Goal: Use online tool/utility

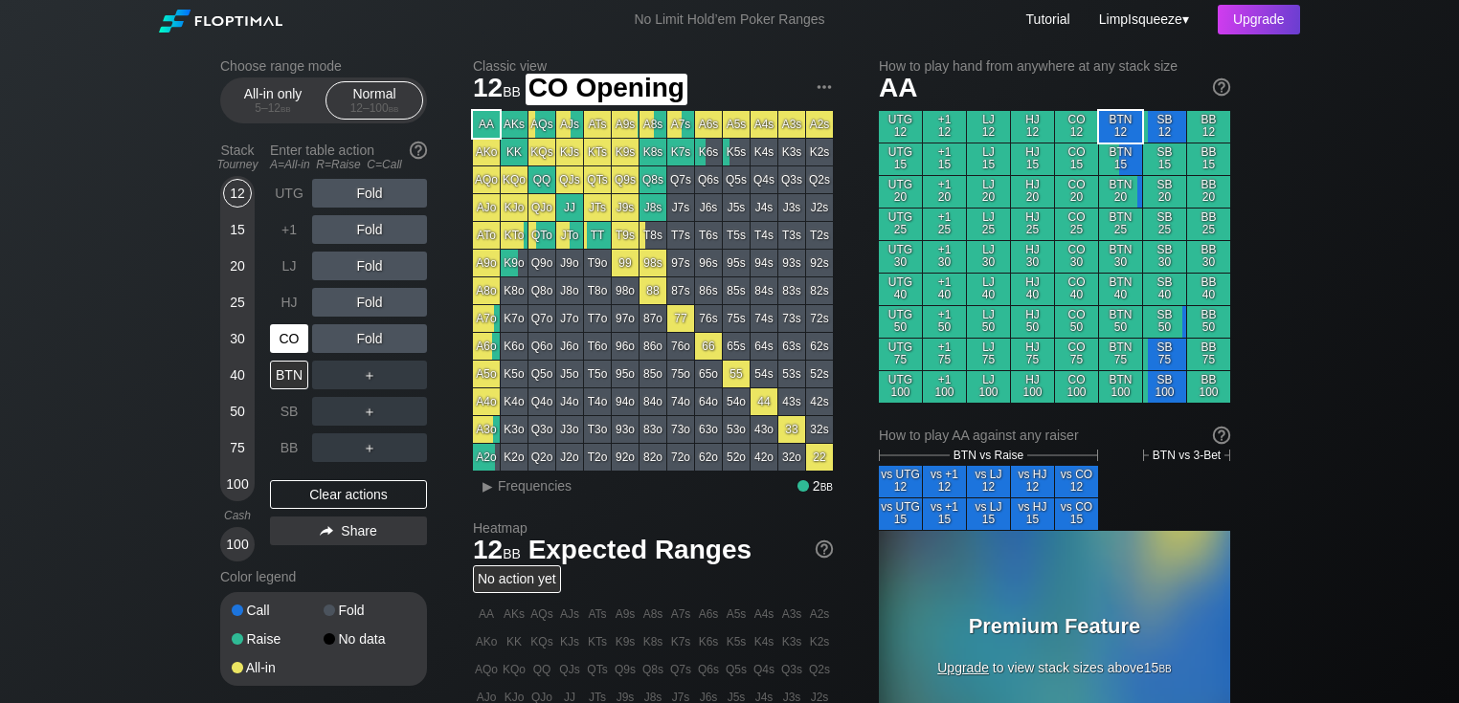
click at [282, 332] on div "CO" at bounding box center [289, 338] width 38 height 29
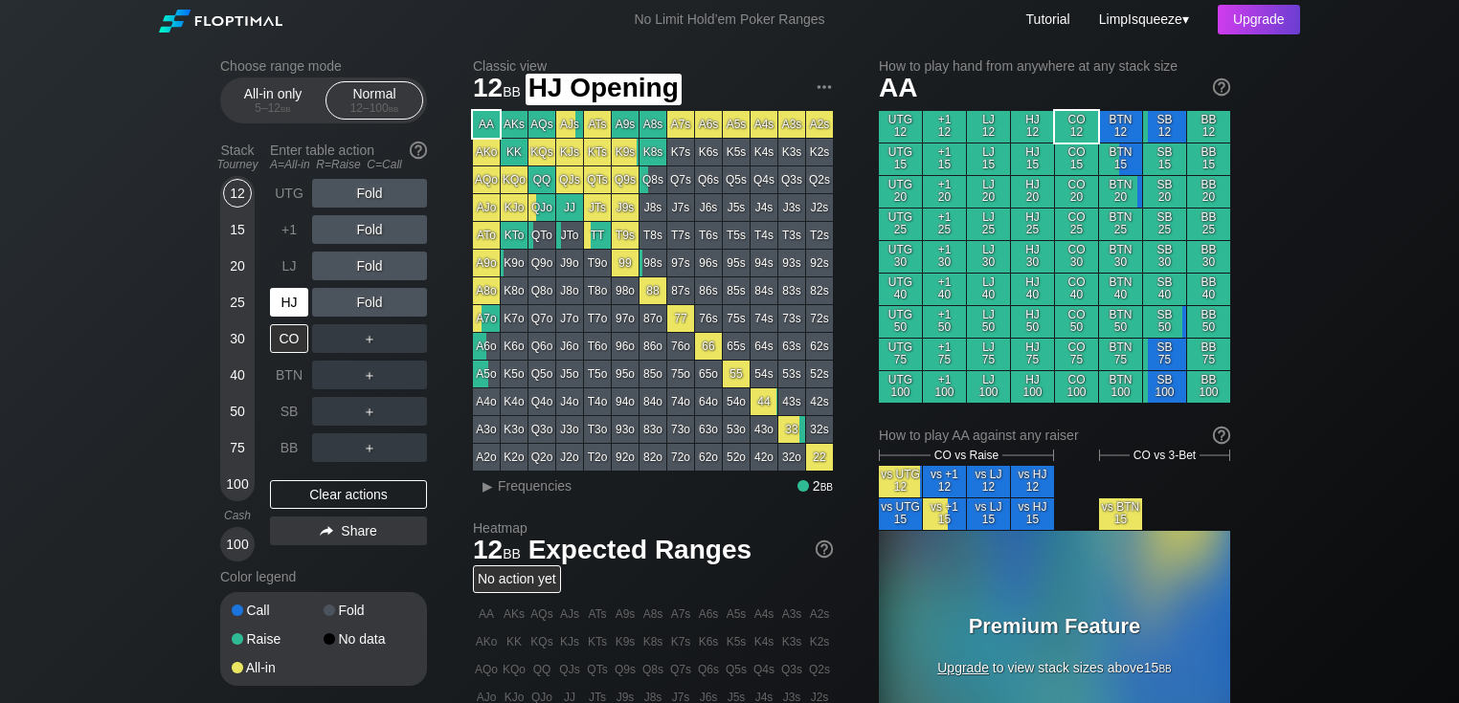
click at [277, 307] on div "HJ" at bounding box center [289, 302] width 38 height 29
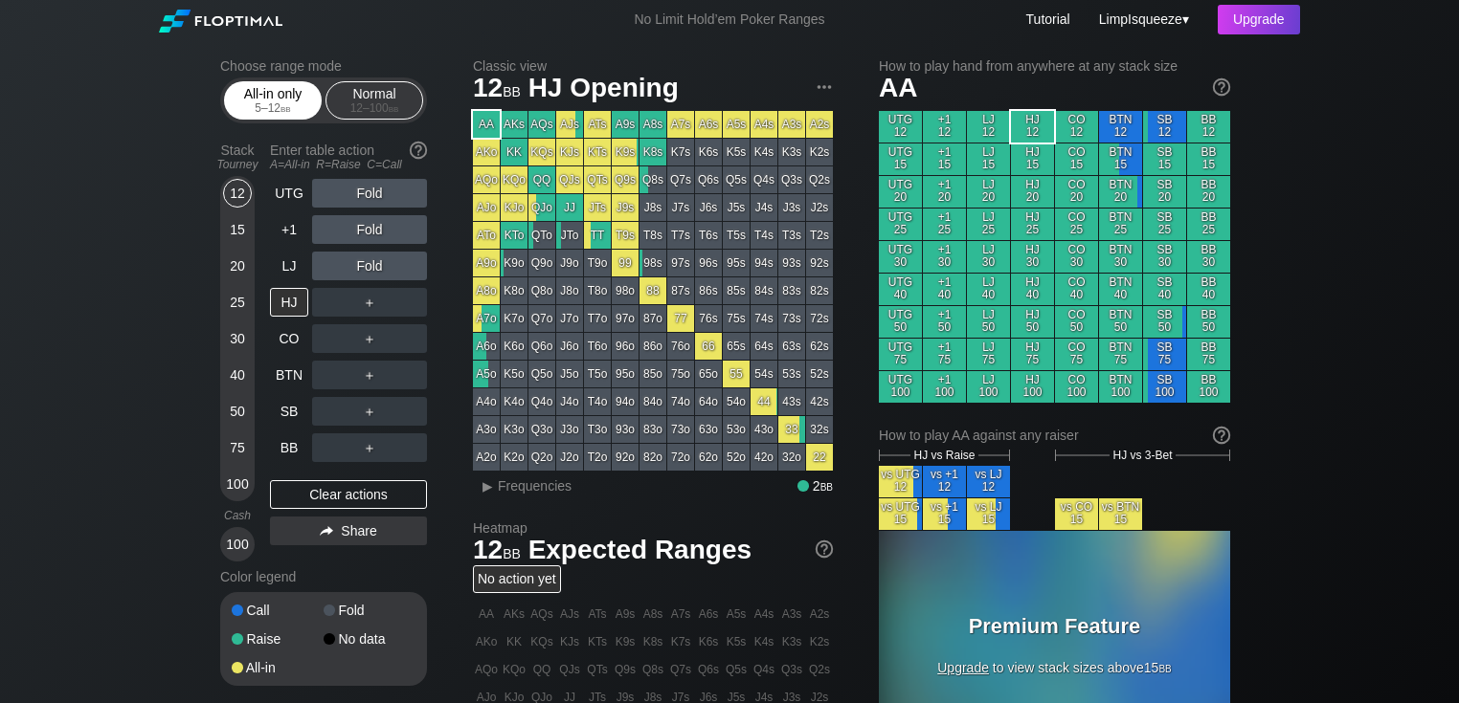
click at [253, 101] on div "All-in only 5 – 12 bb" at bounding box center [273, 100] width 88 height 36
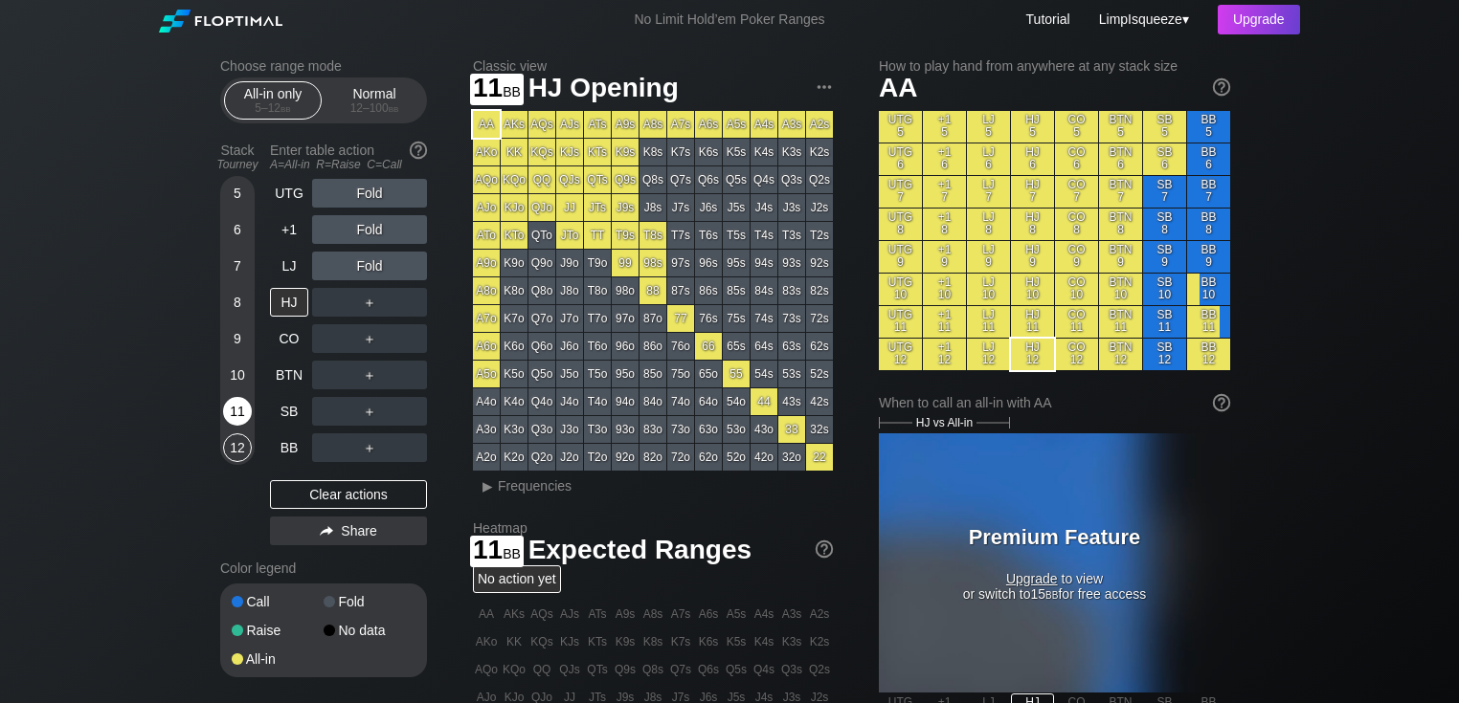
click at [228, 414] on div "11" at bounding box center [237, 411] width 29 height 29
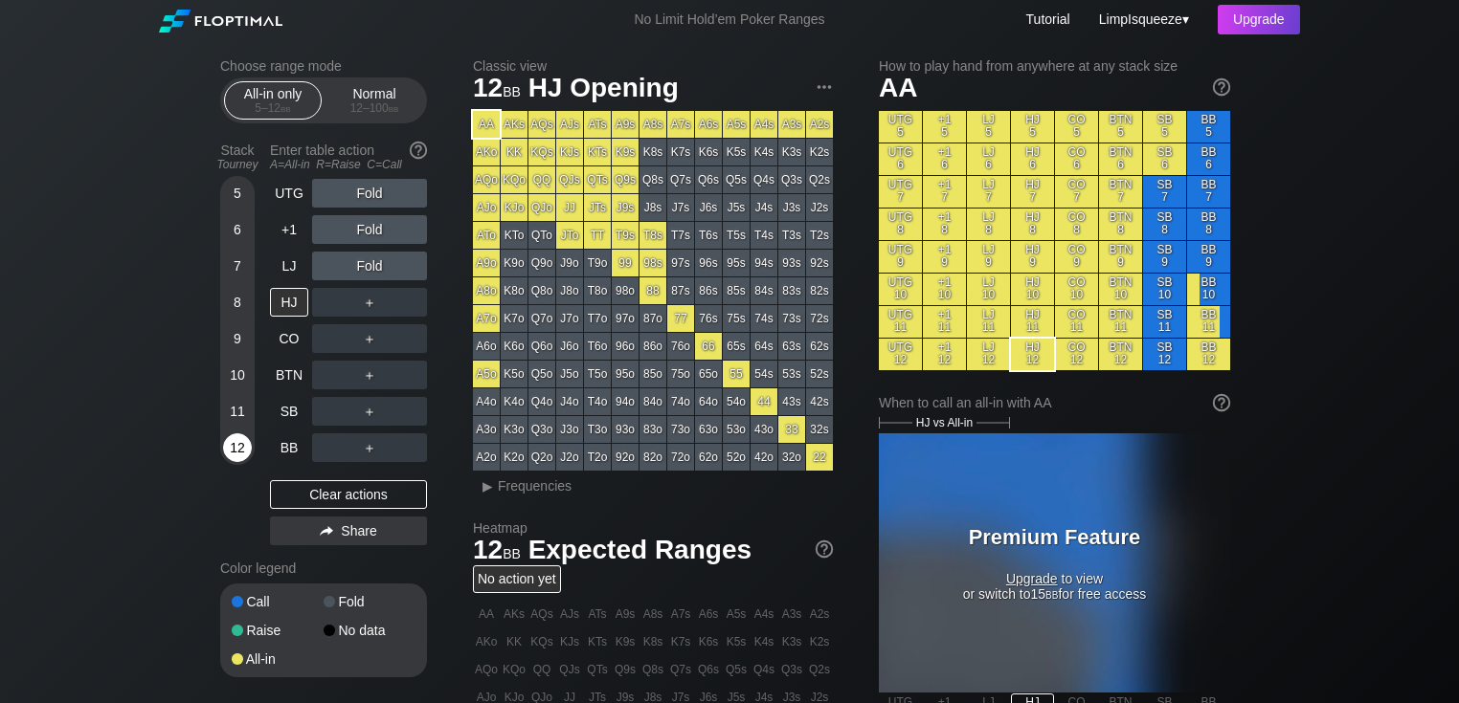
click at [236, 443] on div "12" at bounding box center [237, 448] width 29 height 29
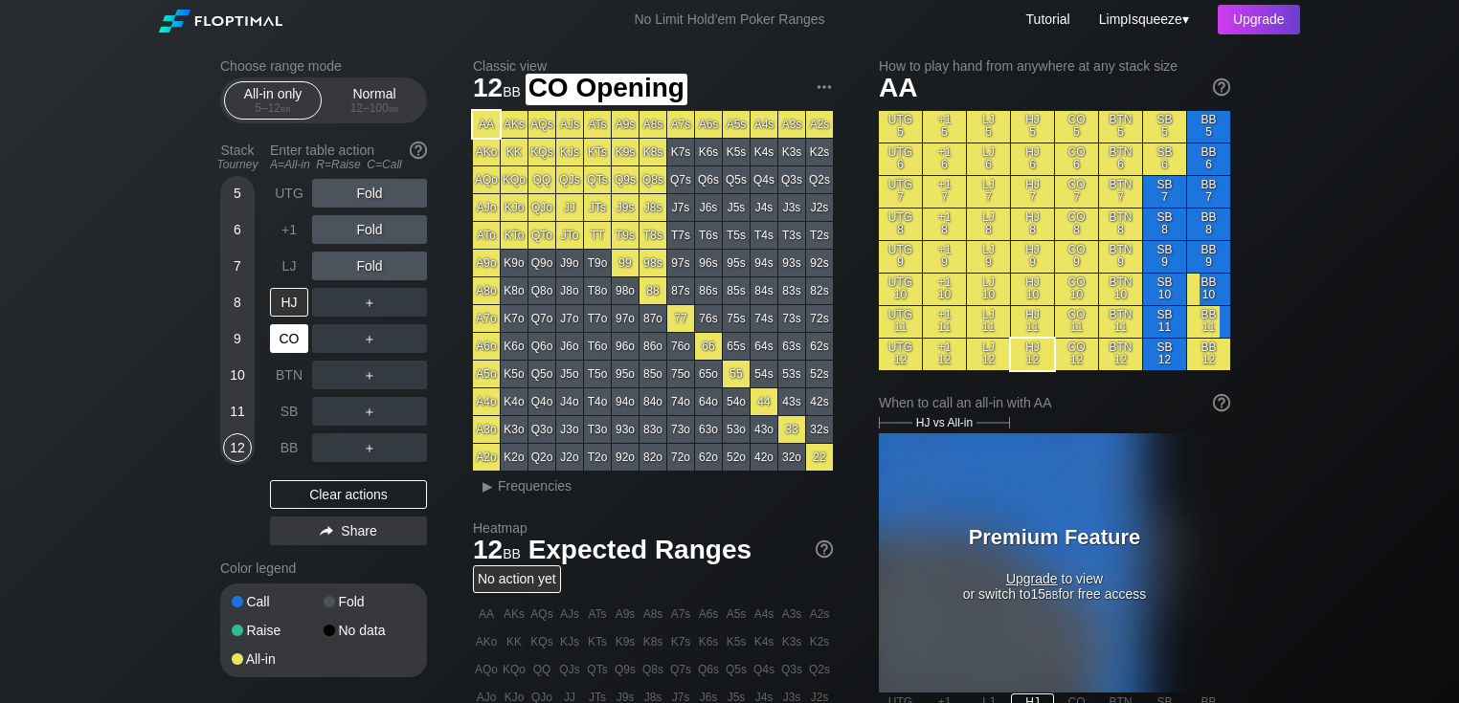
click at [287, 354] on div "CO" at bounding box center [291, 339] width 42 height 36
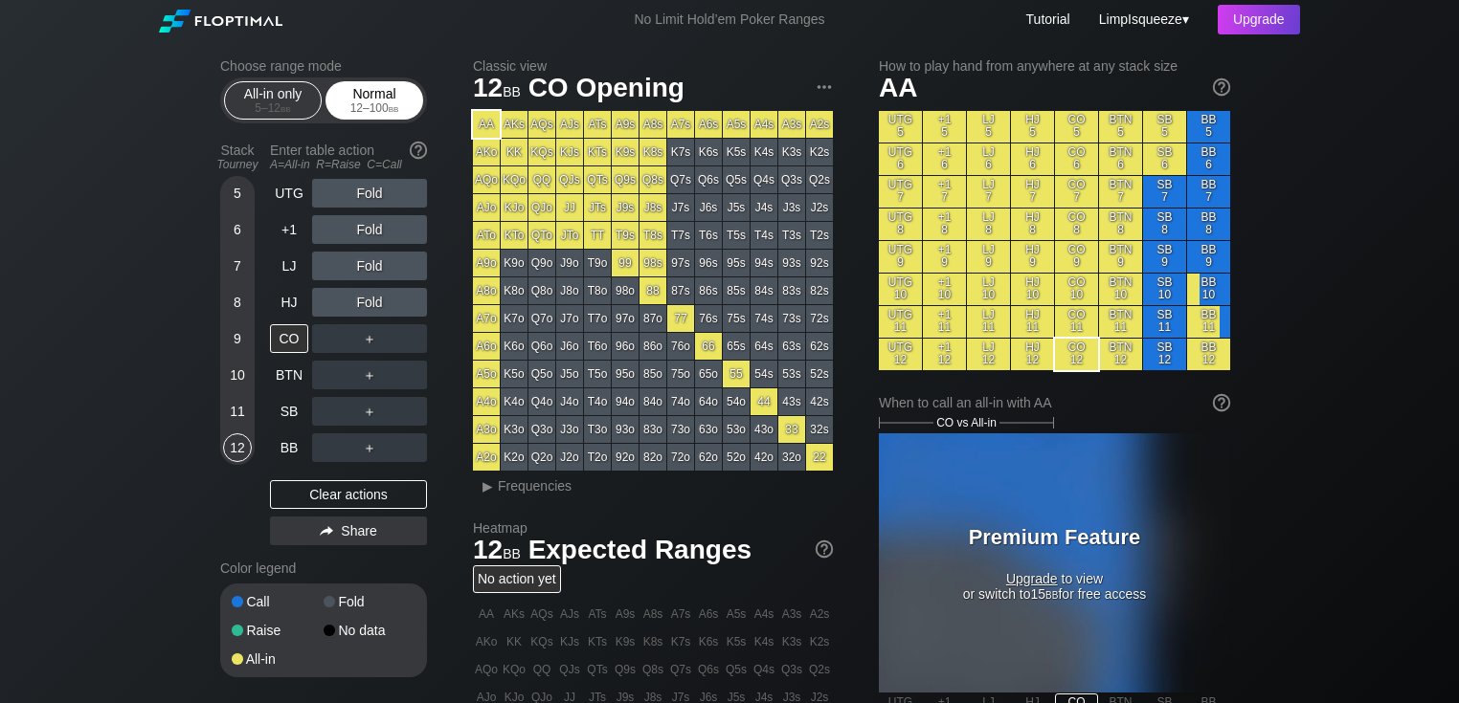
click at [352, 113] on div "12 – 100 bb" at bounding box center [374, 107] width 80 height 13
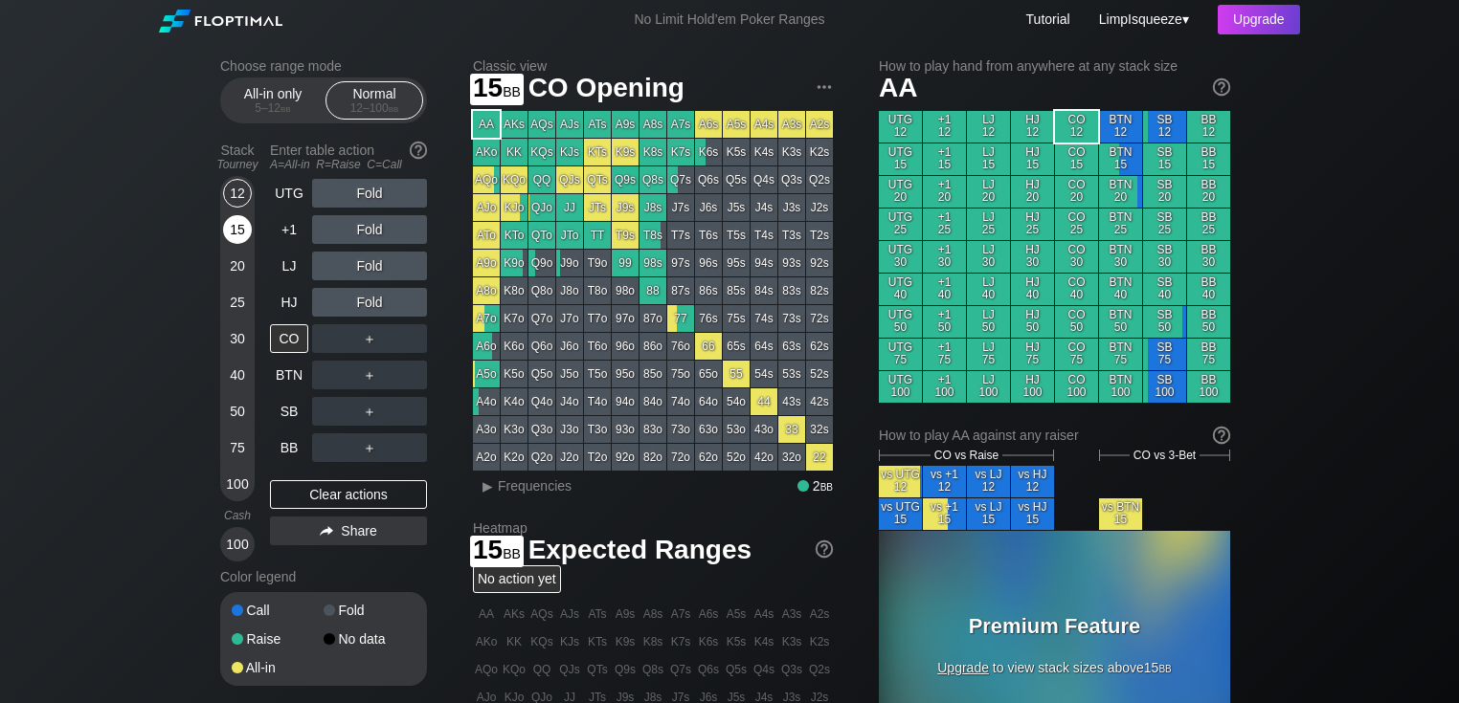
click at [231, 230] on div "15" at bounding box center [237, 229] width 29 height 29
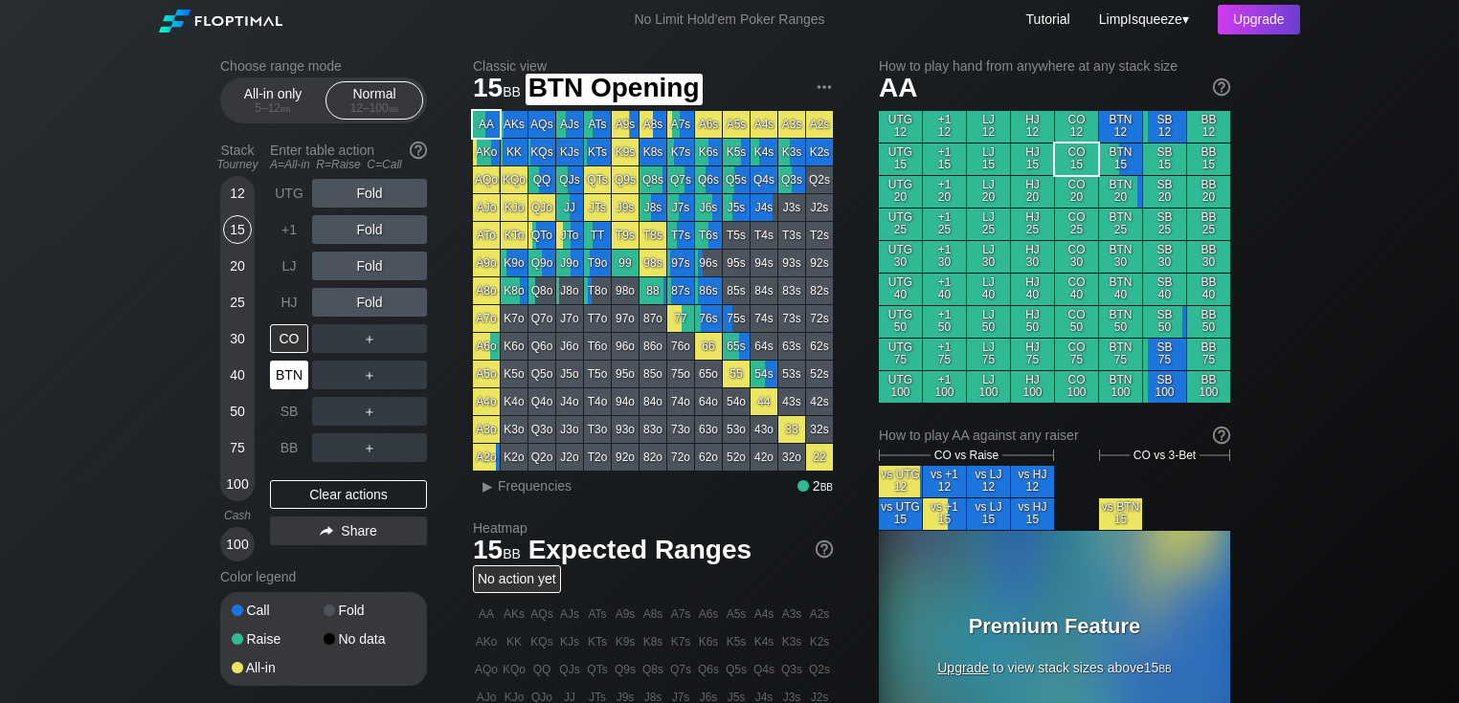
click at [297, 375] on div "BTN" at bounding box center [289, 375] width 38 height 29
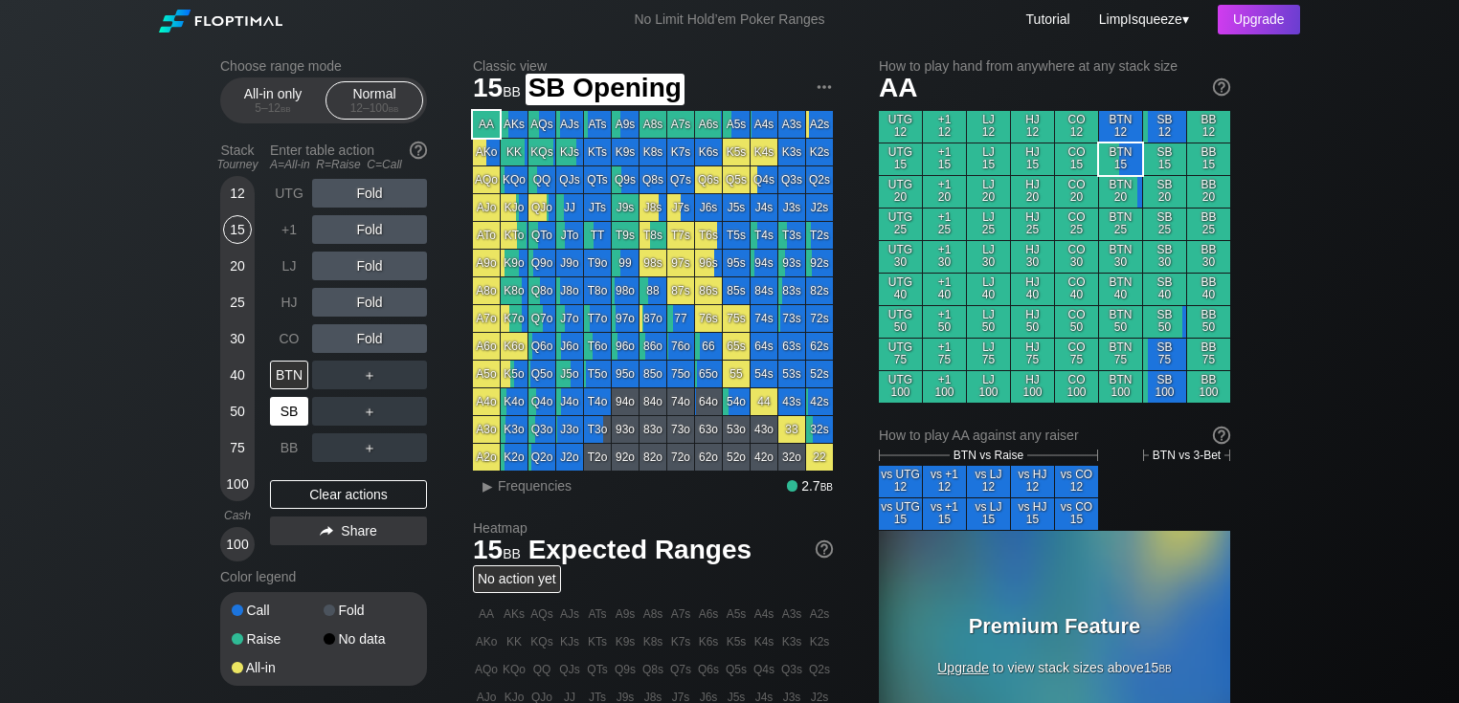
click at [284, 398] on div "SB" at bounding box center [289, 411] width 38 height 29
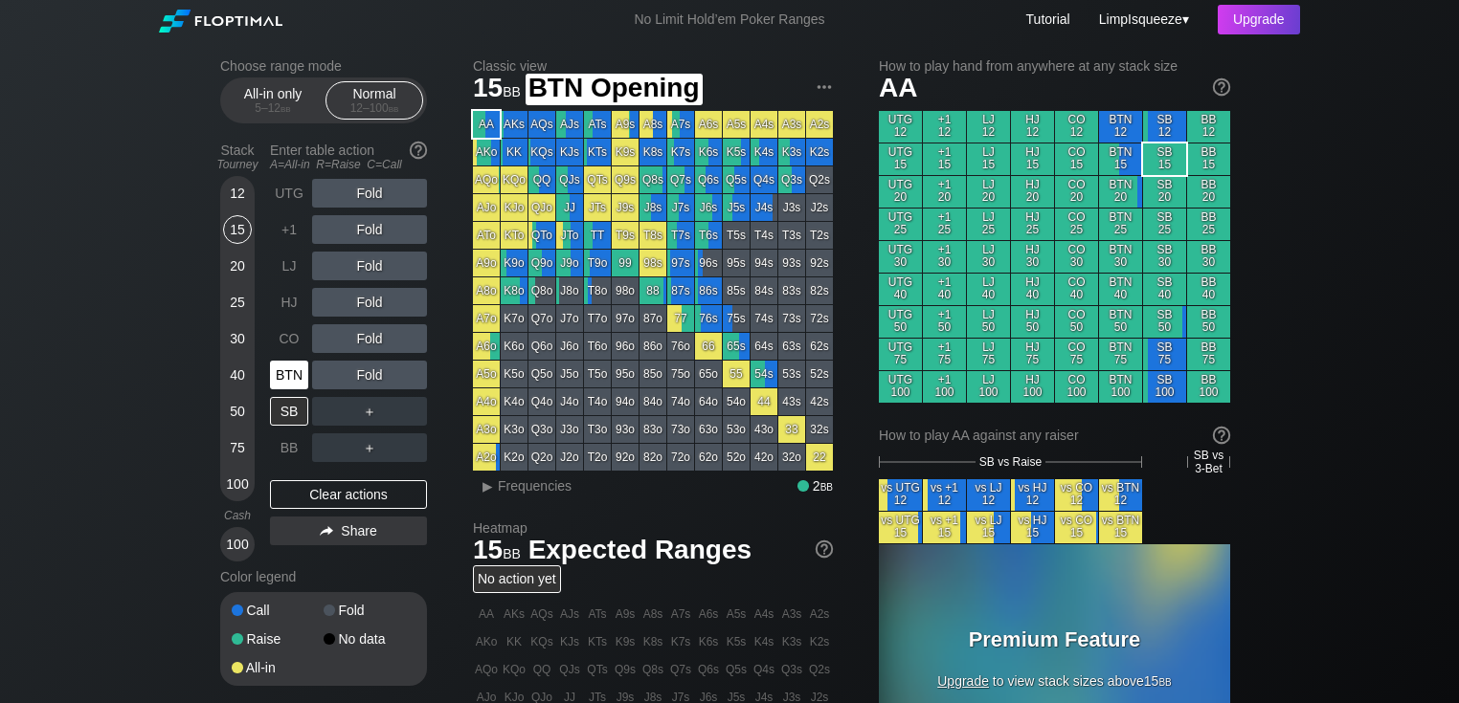
click at [274, 390] on div "BTN" at bounding box center [289, 375] width 38 height 29
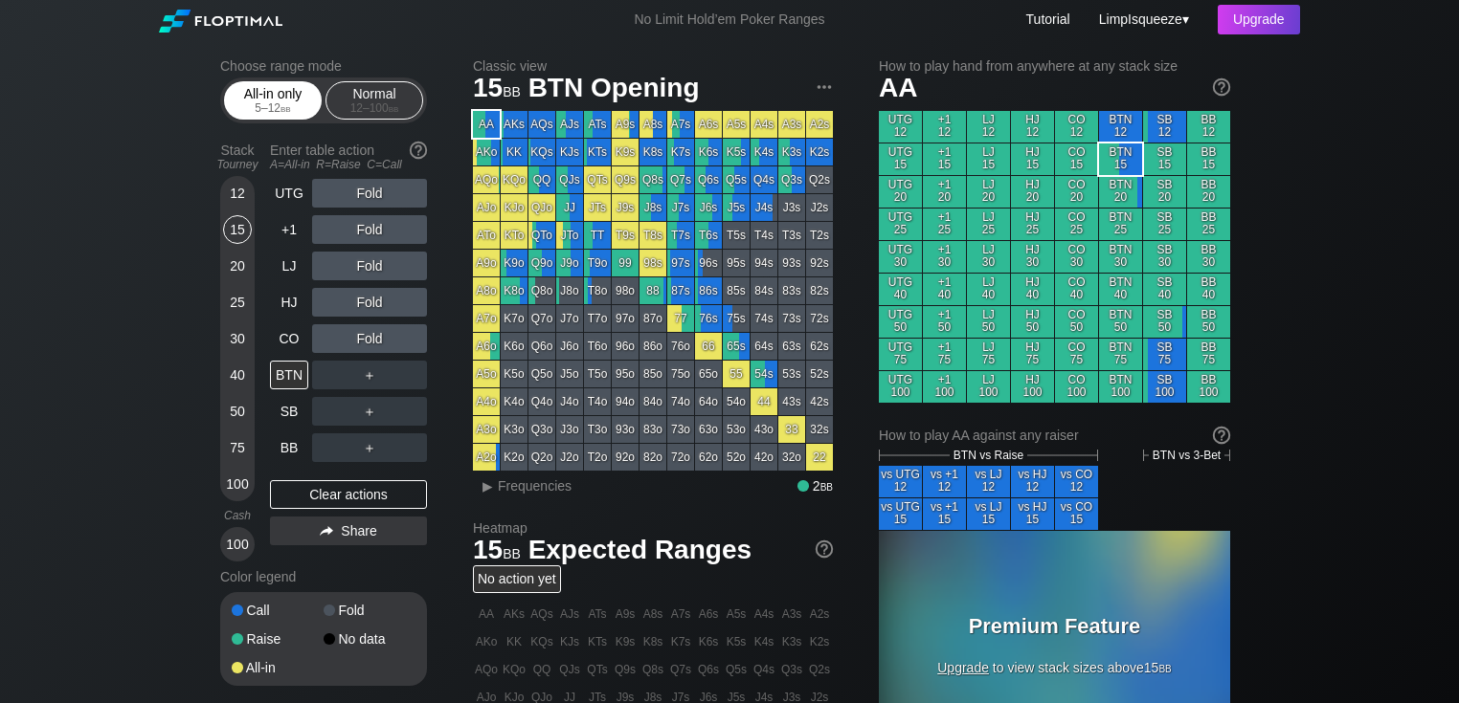
click at [280, 105] on span "bb" at bounding box center [285, 107] width 11 height 13
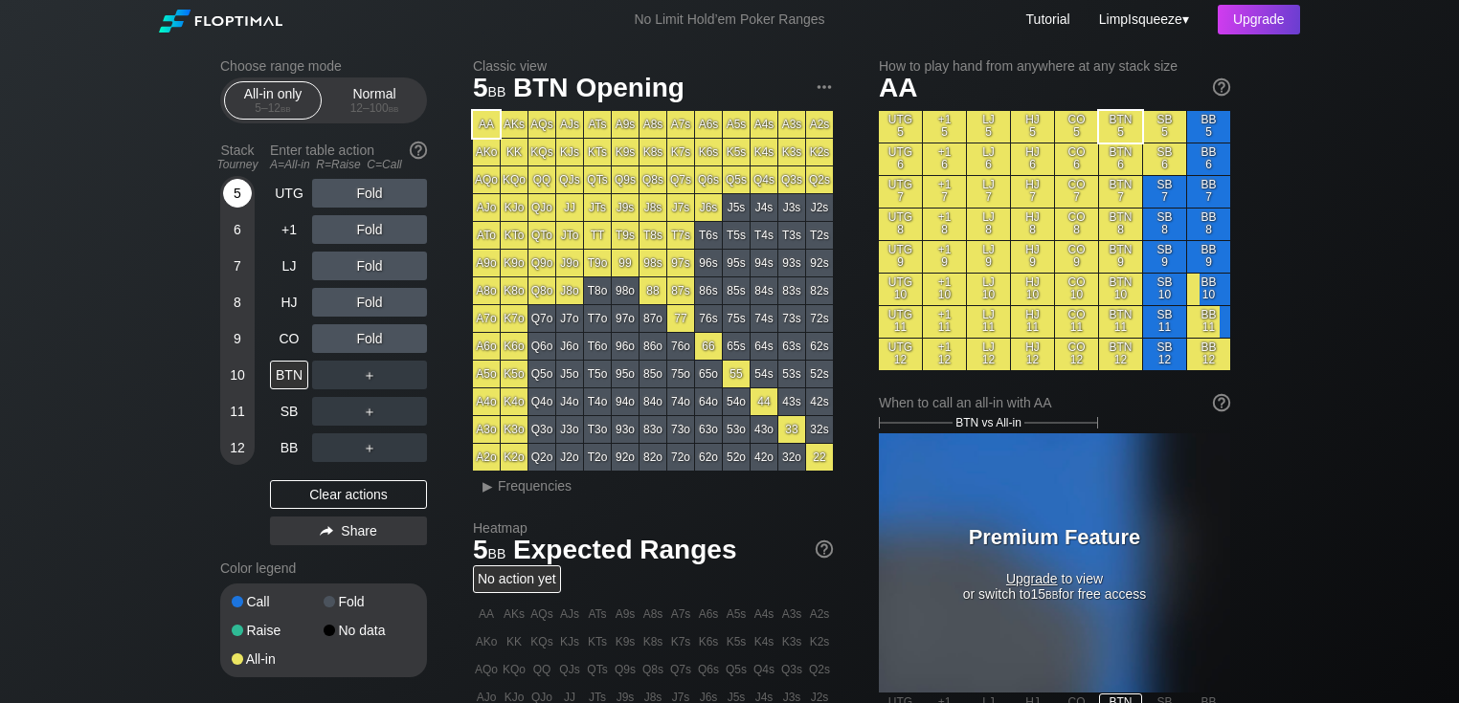
click at [235, 188] on div "5" at bounding box center [237, 193] width 29 height 29
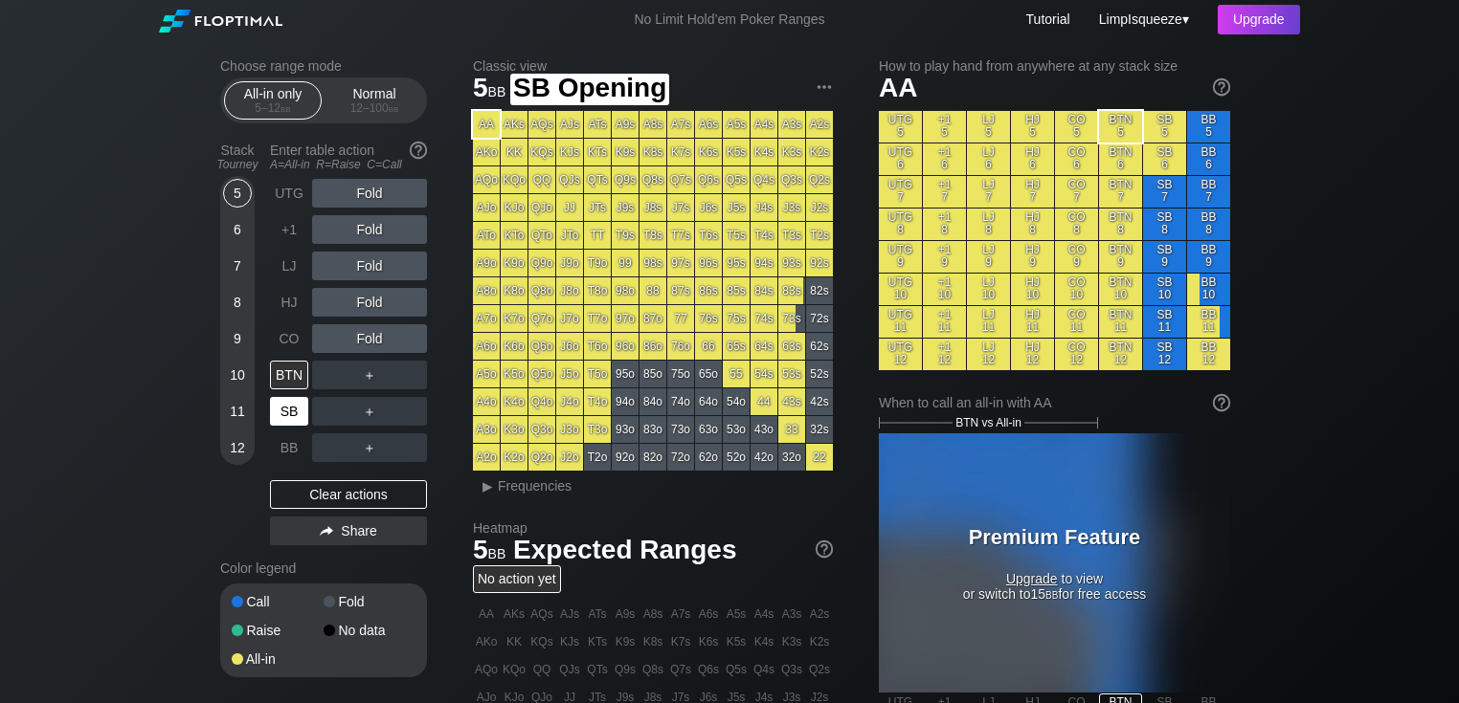
drag, startPoint x: 288, startPoint y: 413, endPoint x: 261, endPoint y: 404, distance: 28.5
click at [287, 413] on div "SB" at bounding box center [289, 411] width 38 height 29
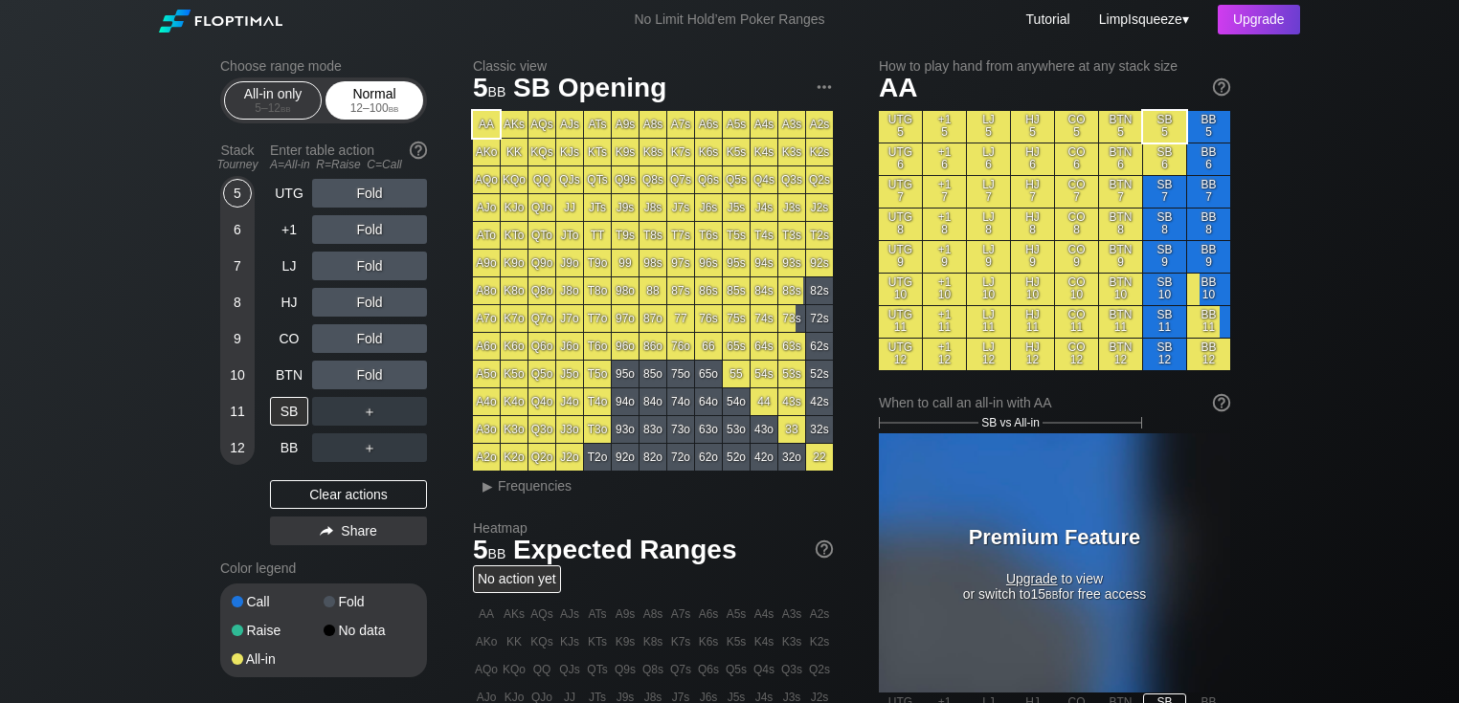
click at [365, 106] on div "12 – 100 bb" at bounding box center [374, 107] width 80 height 13
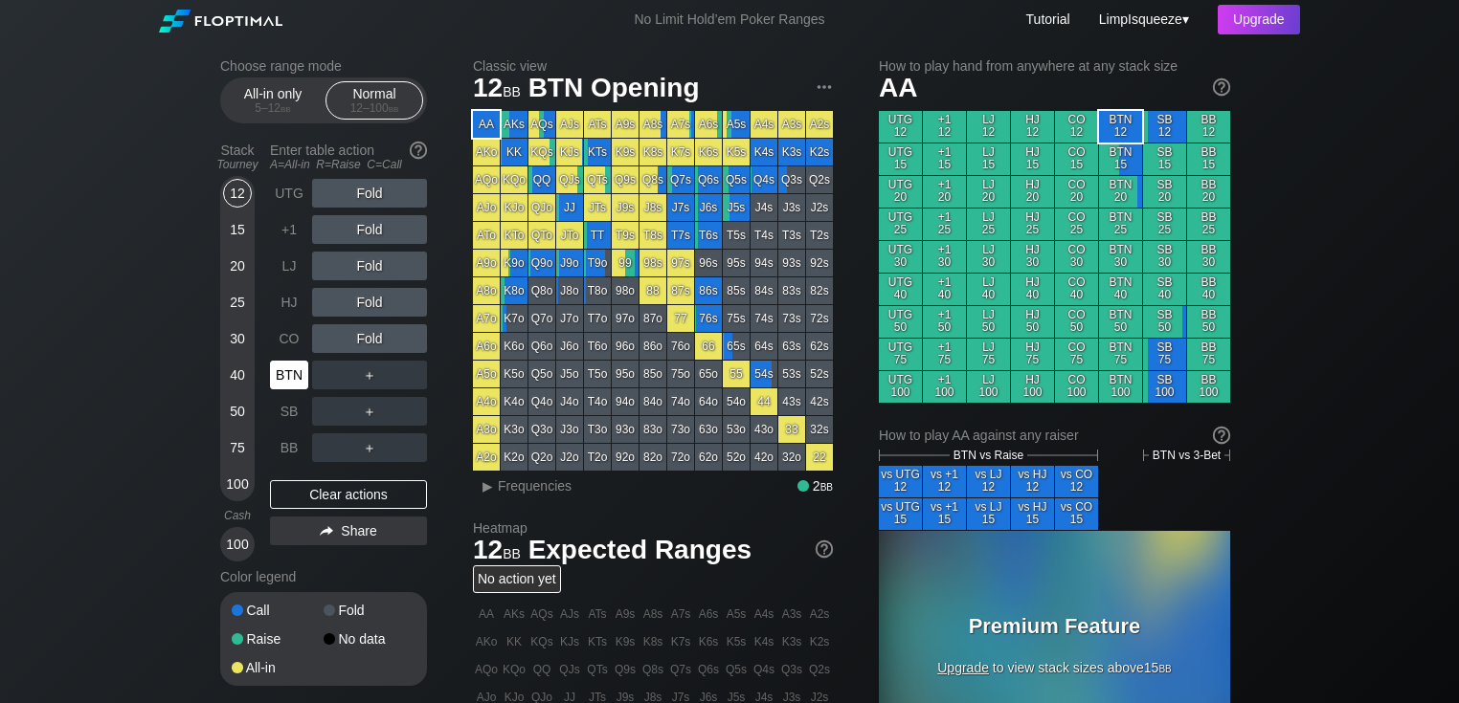
drag, startPoint x: 285, startPoint y: 376, endPoint x: 241, endPoint y: 357, distance: 48.0
click at [284, 376] on div "BTN" at bounding box center [289, 375] width 38 height 29
click at [274, 80] on div "All-in only 5 – 12 bb Normal 12 – 100 bb" at bounding box center [323, 101] width 207 height 46
click at [269, 100] on div "All-in only 5 – 12 bb" at bounding box center [273, 100] width 88 height 36
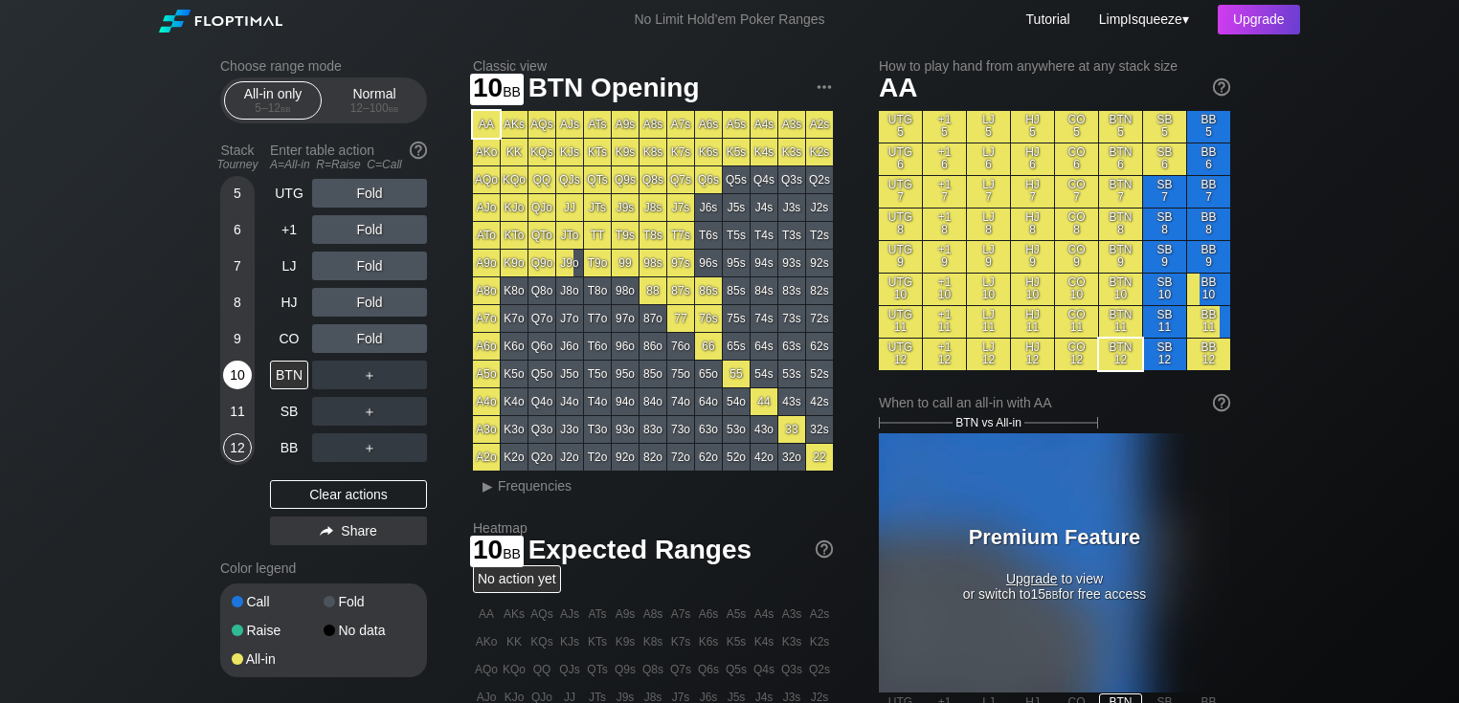
click at [234, 367] on div "10" at bounding box center [237, 375] width 29 height 29
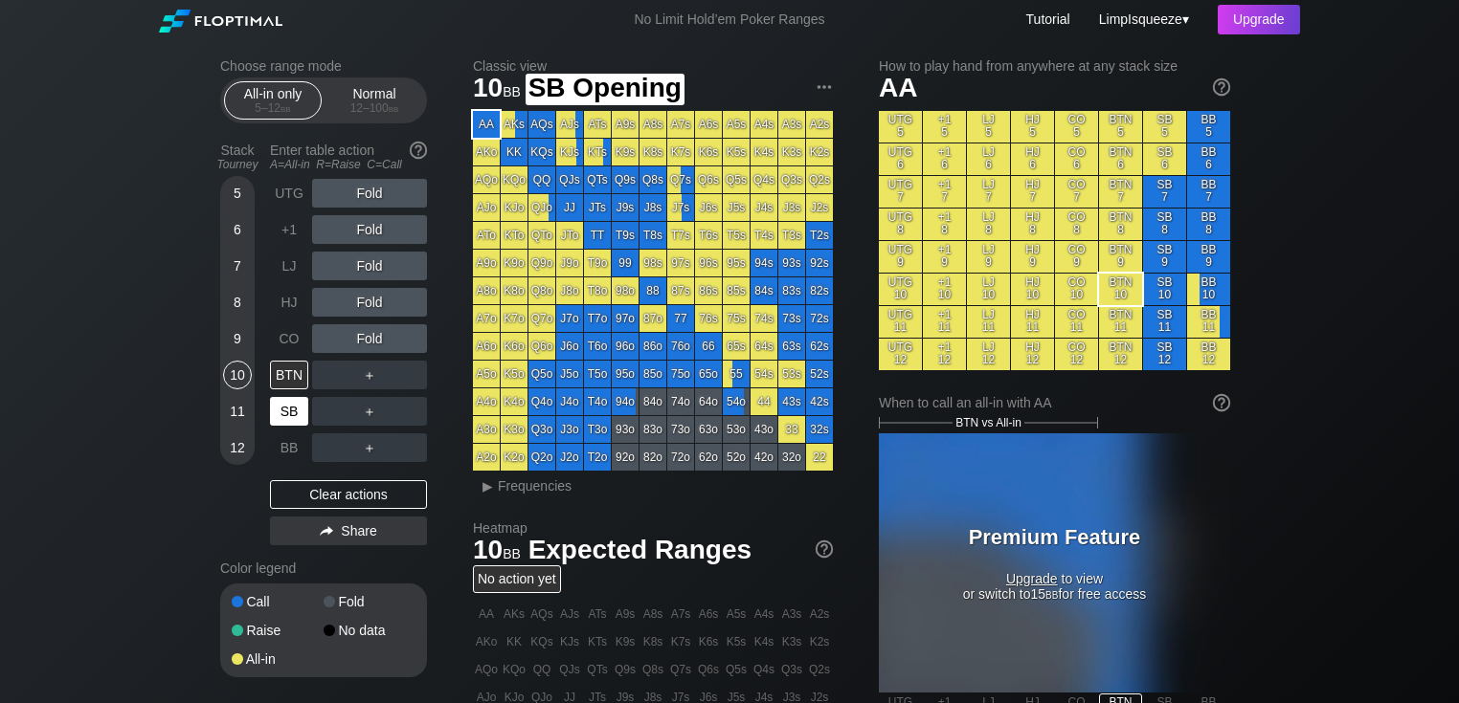
click at [290, 412] on div "SB" at bounding box center [289, 411] width 38 height 29
